Goal: Task Accomplishment & Management: Manage account settings

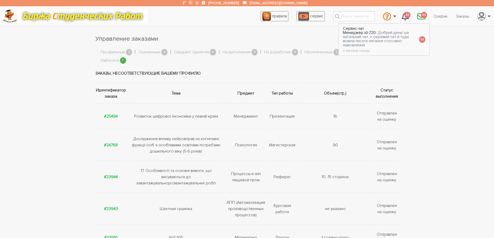
click at [422, 15] on span "86" at bounding box center [423, 15] width 6 height 6
click at [418, 13] on icon "\a \a 86\a" at bounding box center [421, 16] width 8 height 8
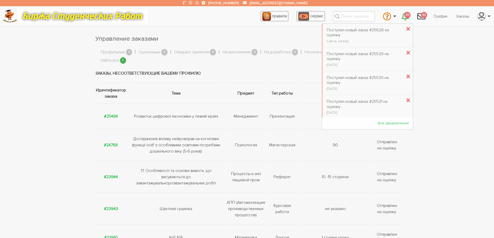
click at [406, 14] on span "95" at bounding box center [407, 15] width 6 height 6
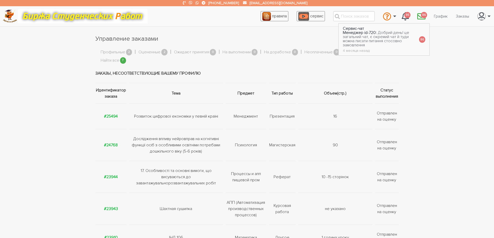
click at [420, 13] on span "86" at bounding box center [423, 15] width 6 height 6
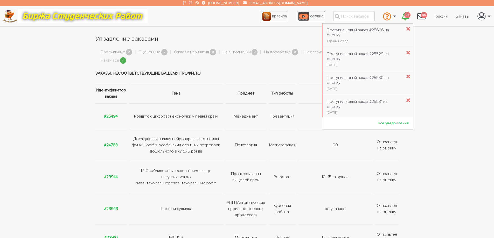
click at [405, 14] on span "95" at bounding box center [407, 15] width 6 height 6
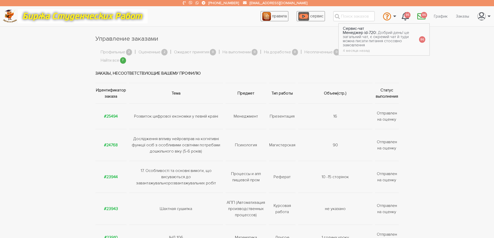
click at [420, 14] on icon "\a \a 86\a" at bounding box center [421, 16] width 8 height 8
click at [419, 39] on span "86" at bounding box center [422, 39] width 6 height 6
click at [420, 16] on span "86" at bounding box center [423, 15] width 6 height 6
click at [434, 38] on section "Управление заказами Профильные 2 Оцененные 2 Ожидают принятия 0 На выполнении 0…" at bounding box center [247, 188] width 494 height 309
